Goal: Task Accomplishment & Management: Manage account settings

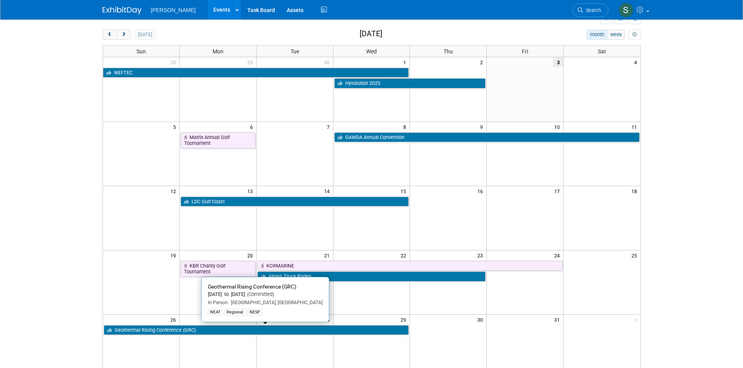
scroll to position [28, 0]
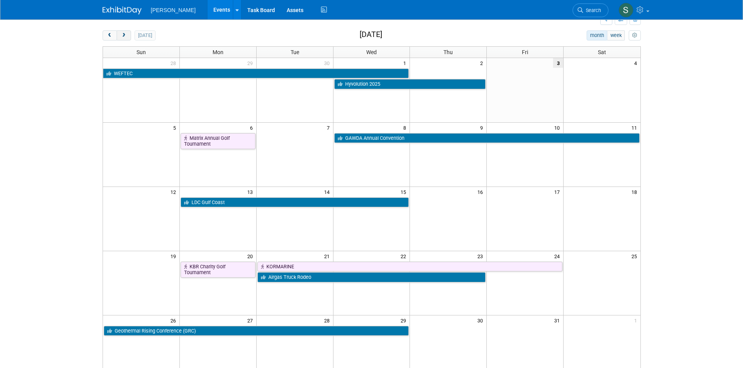
click at [128, 37] on button "next" at bounding box center [124, 35] width 14 height 10
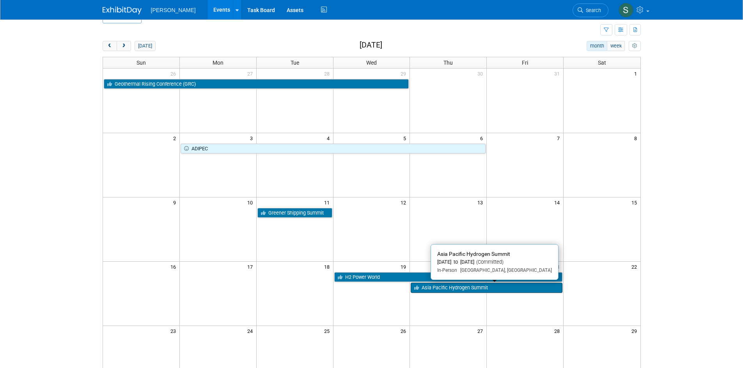
scroll to position [18, 0]
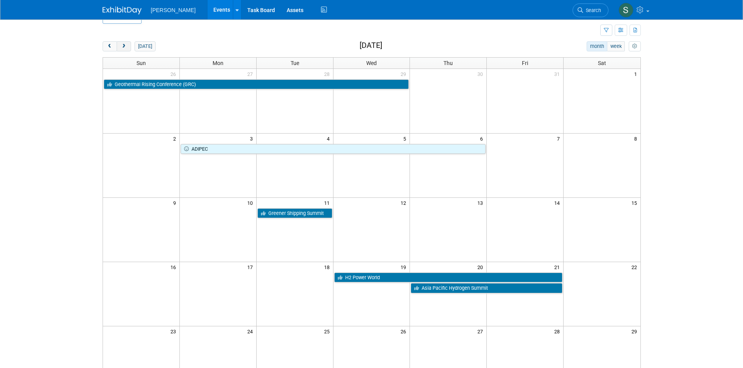
click at [129, 51] on button "next" at bounding box center [124, 46] width 14 height 10
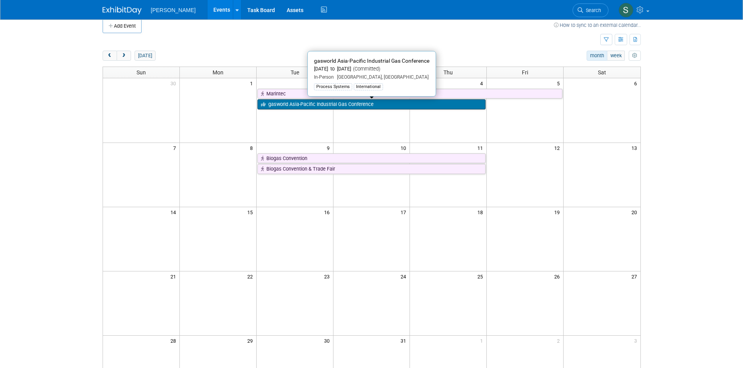
scroll to position [8, 0]
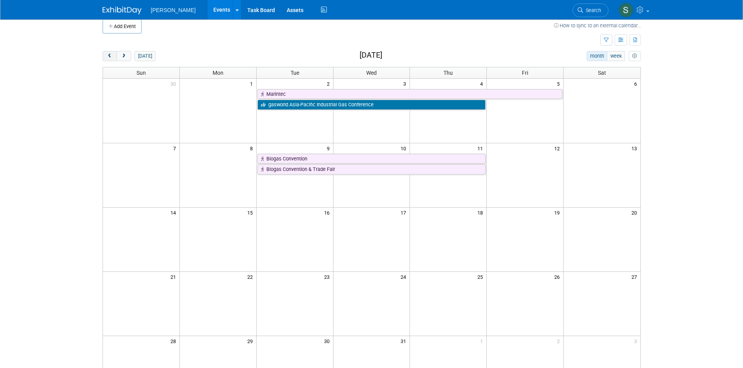
click at [107, 55] on span "prev" at bounding box center [110, 56] width 6 height 5
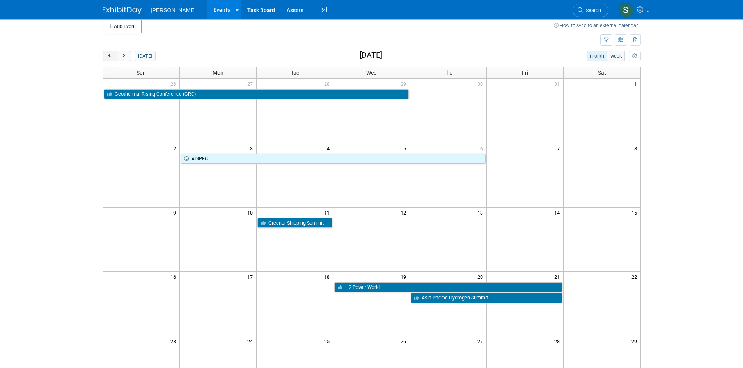
click at [107, 55] on span "prev" at bounding box center [110, 56] width 6 height 5
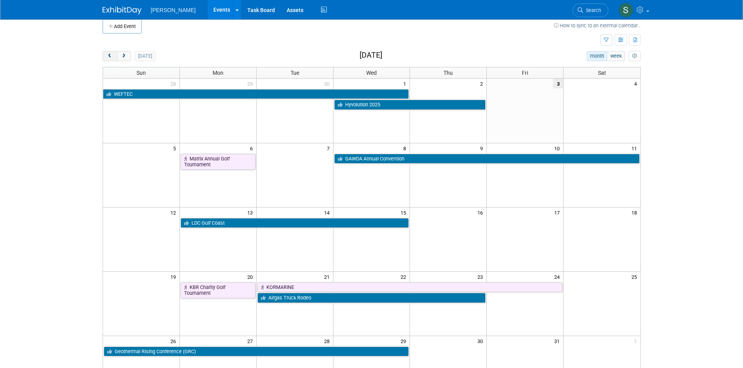
click at [107, 55] on span "prev" at bounding box center [110, 56] width 6 height 5
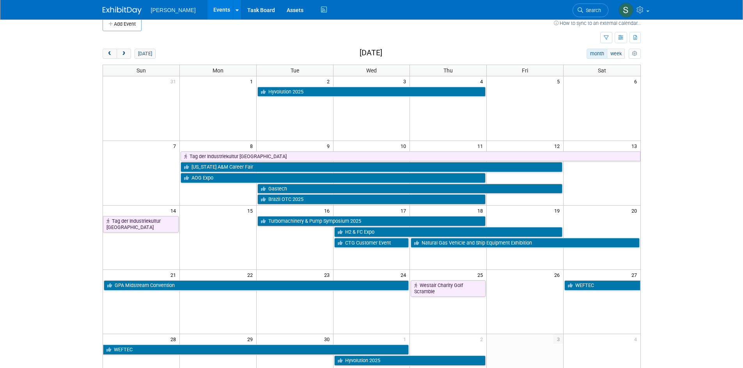
scroll to position [0, 0]
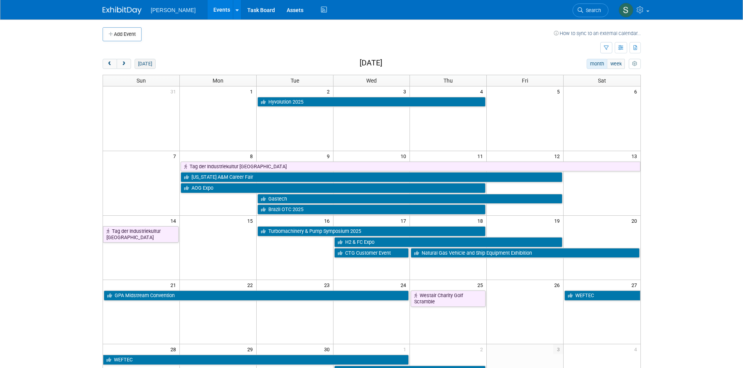
click at [141, 66] on button "[DATE]" at bounding box center [145, 64] width 21 height 10
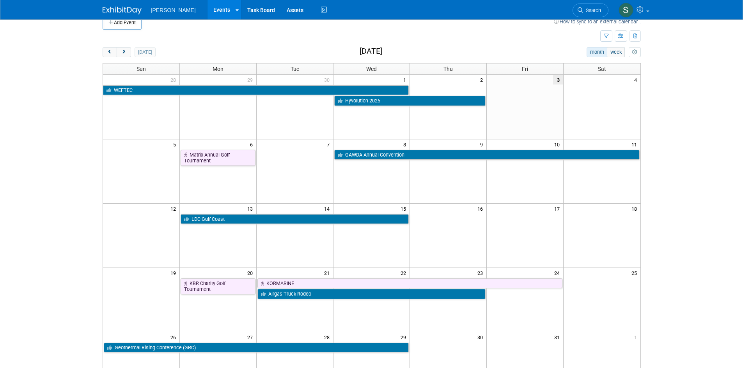
scroll to position [12, 0]
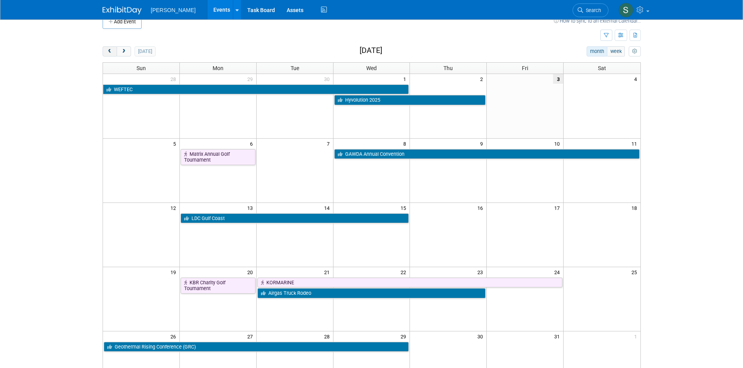
click at [107, 51] on span "prev" at bounding box center [110, 51] width 6 height 5
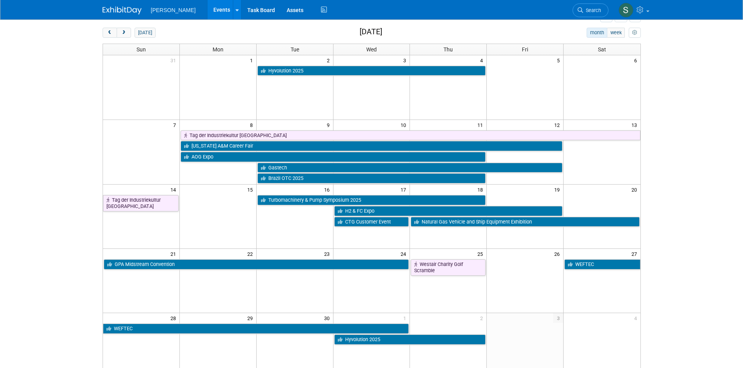
scroll to position [31, 0]
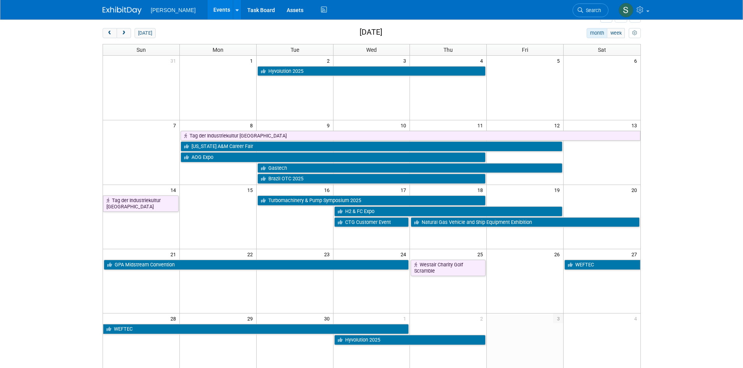
click at [200, 192] on td "15" at bounding box center [217, 190] width 77 height 10
click at [71, 128] on body "[PERSON_NAME] Events Add Event Bulk Upload Events Shareable Event Boards Recent…" at bounding box center [371, 153] width 743 height 368
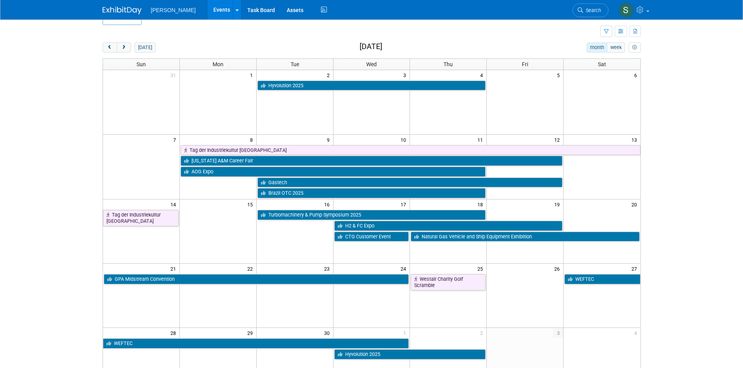
scroll to position [0, 0]
